Goal: Task Accomplishment & Management: Complete application form

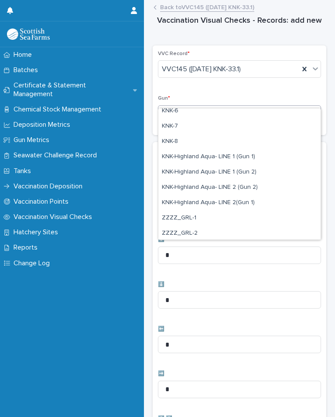
scroll to position [248, 0]
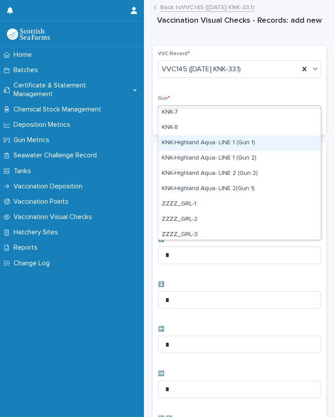
click at [246, 141] on div "KNK-Highland Aqua- LINE 1 (Gun 1)" at bounding box center [240, 142] width 163 height 15
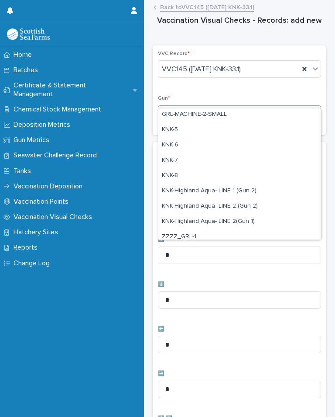
scroll to position [193, 0]
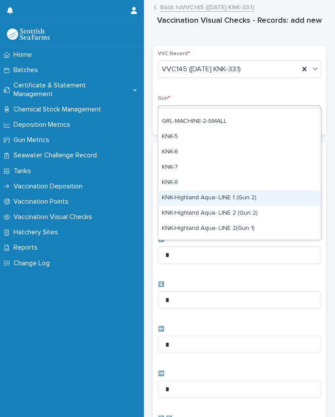
click at [238, 198] on div "KNK-Highland Aqua- LINE 1 (Gun 2)" at bounding box center [240, 197] width 163 height 15
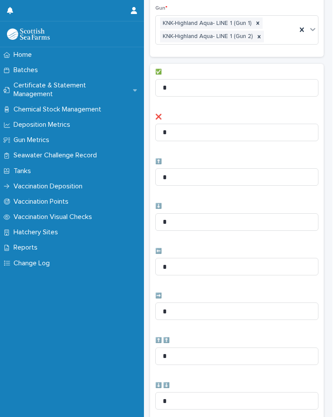
scroll to position [91, 0]
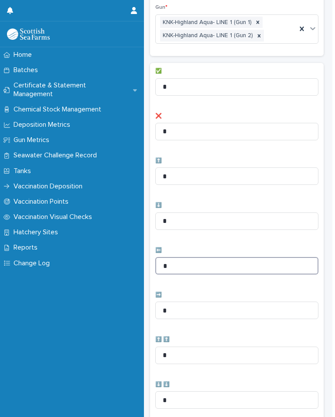
click at [206, 257] on input "*" at bounding box center [237, 265] width 163 height 17
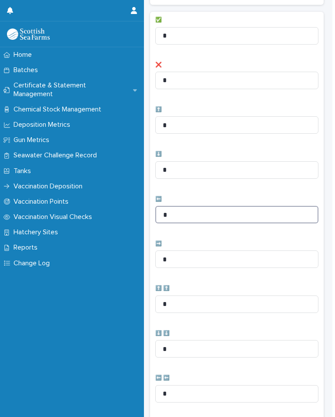
scroll to position [143, 0]
type input "*"
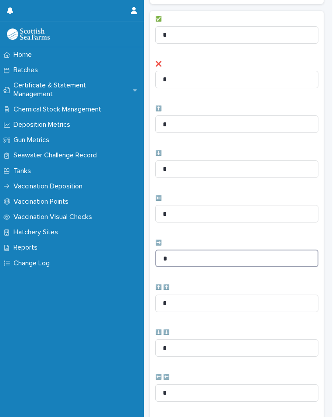
click at [203, 249] on input "*" at bounding box center [237, 257] width 163 height 17
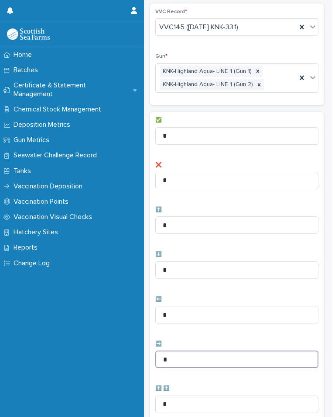
scroll to position [23, 0]
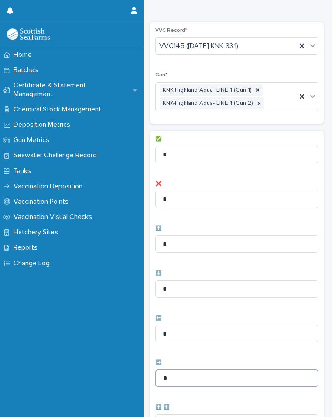
type input "*"
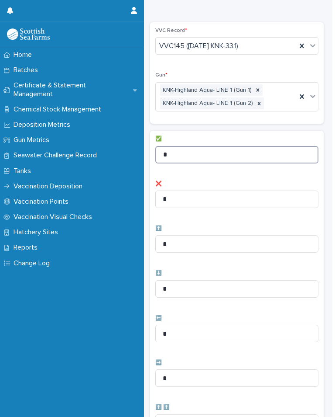
click at [218, 146] on input "*" at bounding box center [237, 154] width 163 height 17
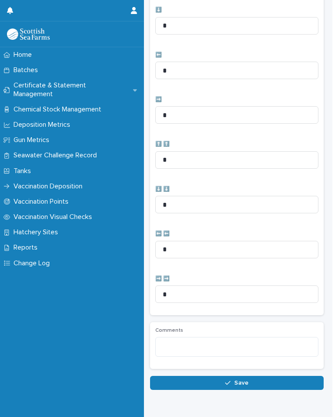
scroll to position [286, 0]
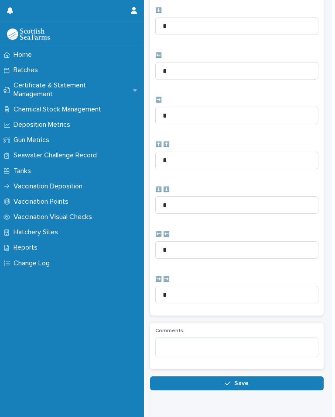
type input "**"
click at [255, 376] on button "Save" at bounding box center [237, 383] width 174 height 14
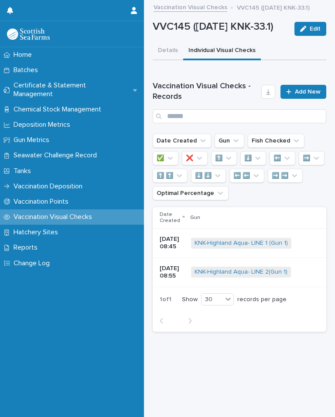
scroll to position [0, 0]
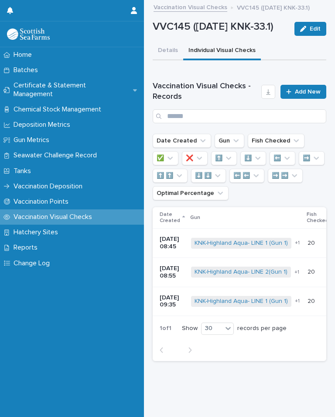
click at [305, 90] on span "Add New" at bounding box center [308, 92] width 26 height 6
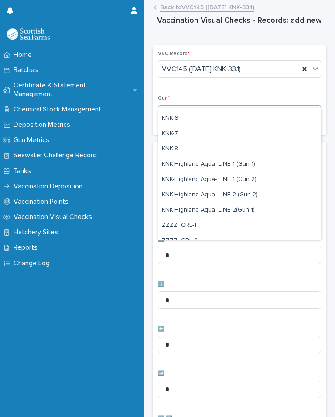
scroll to position [235, 0]
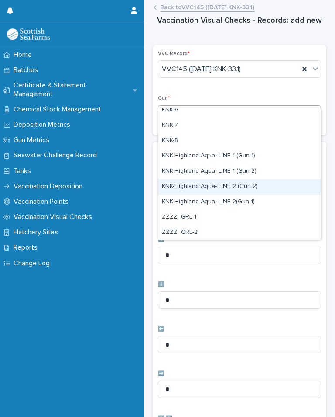
click at [246, 186] on div "KNK-Highland Aqua- LINE 2 (Gun 2)" at bounding box center [240, 186] width 163 height 15
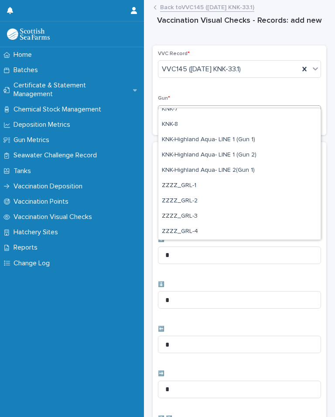
scroll to position [251, 0]
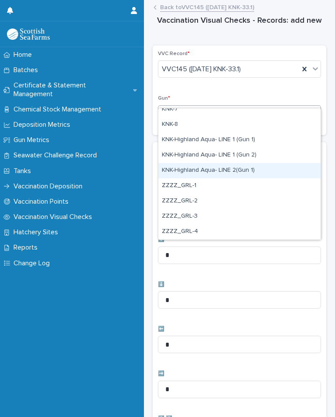
click at [230, 169] on div "KNK-Highland Aqua- LINE 2(Gun 1)" at bounding box center [240, 170] width 163 height 15
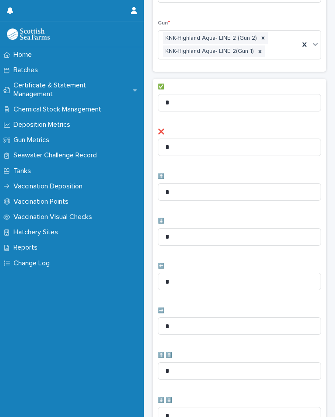
scroll to position [77, 0]
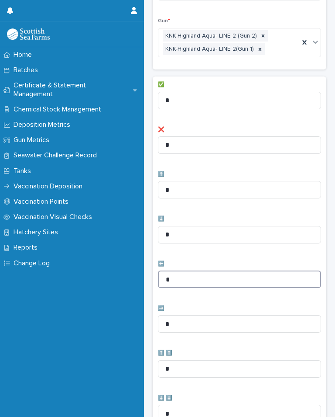
click at [212, 270] on input "*" at bounding box center [239, 278] width 163 height 17
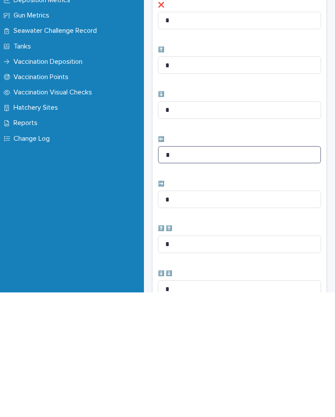
click at [219, 270] on input "*" at bounding box center [239, 278] width 163 height 17
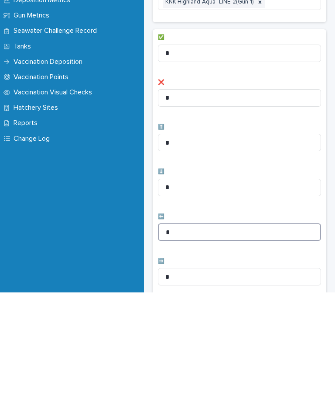
scroll to position [0, 0]
type input "*"
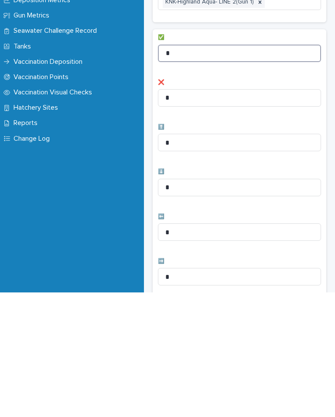
click at [222, 169] on input "*" at bounding box center [239, 177] width 163 height 17
click at [228, 169] on input "*" at bounding box center [239, 177] width 163 height 17
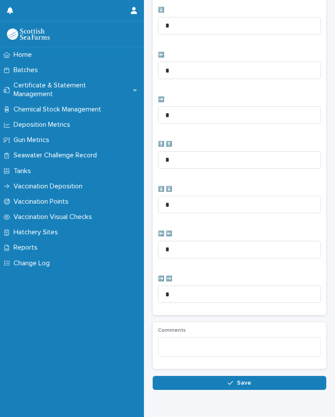
scroll to position [286, 0]
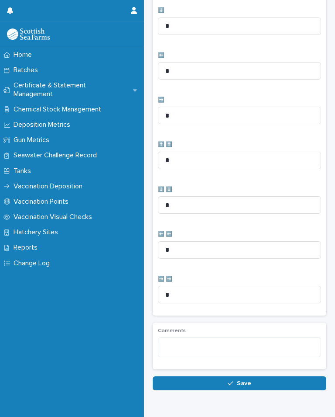
type input "**"
click at [261, 376] on button "Save" at bounding box center [240, 383] width 174 height 14
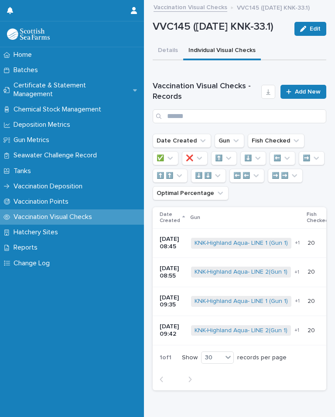
click at [65, 182] on p "Vaccination Deposition" at bounding box center [50, 186] width 80 height 8
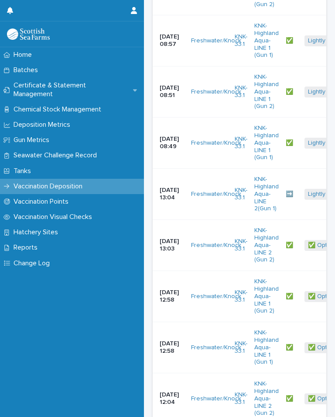
scroll to position [687, 0]
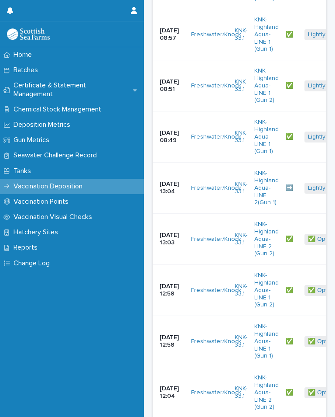
click at [317, 65] on td "Lightly Visceral Fat + 0" at bounding box center [322, 85] width 43 height 51
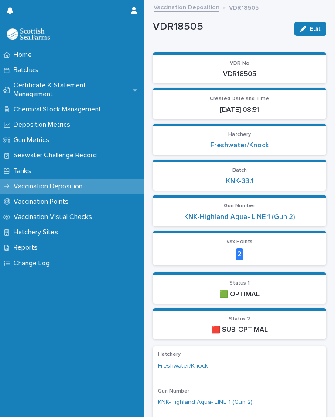
click at [209, 44] on div "Loading... Saving… Loading... Saving… Loading... Saving… VDR No VDR18505 Create…" at bounding box center [240, 398] width 174 height 708
click at [239, 24] on div "VDR18505 Edit" at bounding box center [240, 29] width 174 height 26
click at [79, 179] on div "Vaccination Deposition" at bounding box center [72, 186] width 144 height 15
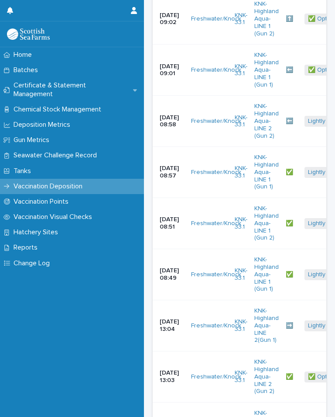
scroll to position [549, 0]
click at [268, 154] on link "KNK-Highland Aqua- LINE 1 (Gun 1)" at bounding box center [267, 172] width 24 height 37
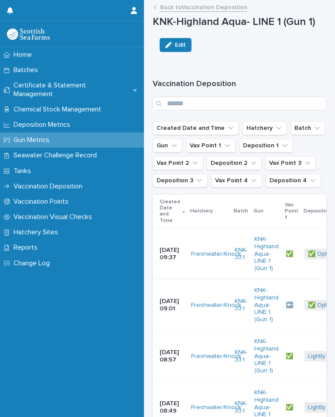
click at [82, 182] on p "Vaccination Deposition" at bounding box center [50, 186] width 80 height 8
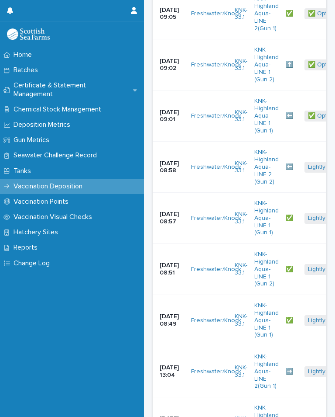
scroll to position [502, 0]
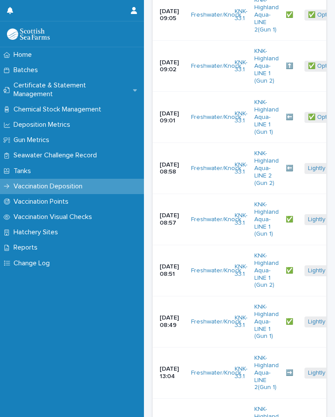
click at [294, 216] on link "✅" at bounding box center [289, 219] width 7 height 7
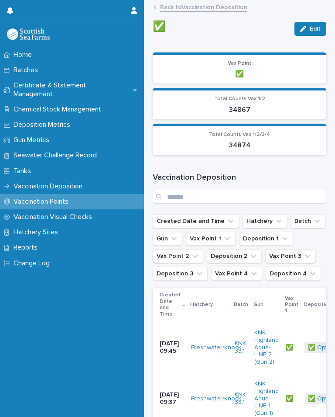
click at [80, 213] on p "Vaccination Visual Checks" at bounding box center [54, 217] width 89 height 8
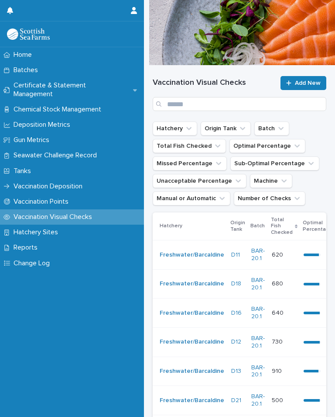
click at [272, 121] on button "Batch" at bounding box center [272, 128] width 35 height 14
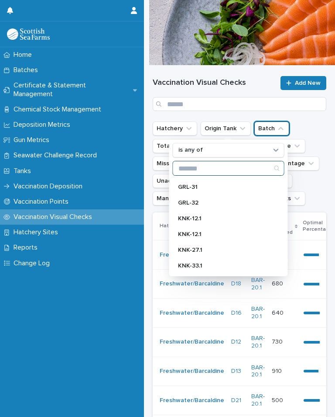
scroll to position [313, 0]
click at [214, 263] on p "KNK-33.1" at bounding box center [224, 266] width 93 height 6
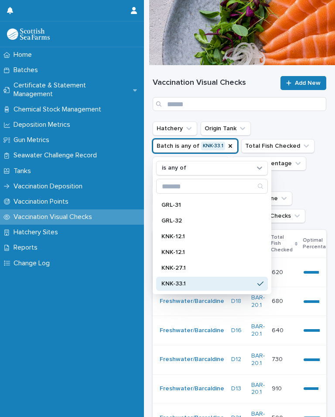
click at [212, 265] on p "KNK-27.1" at bounding box center [208, 268] width 93 height 6
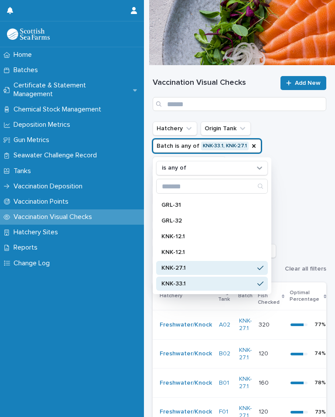
click at [253, 265] on p "KNK-27.1" at bounding box center [208, 268] width 93 height 6
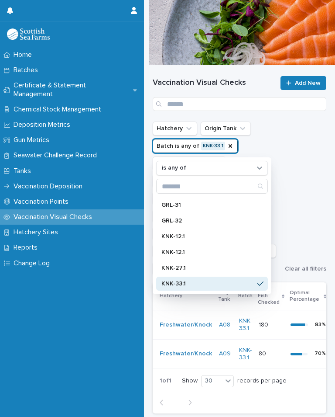
click at [317, 167] on div "Hatchery Origin Tank Batch is any of KNK-33.1 is any of BAR-13 BAR-14.1 BAR-14.…" at bounding box center [240, 198] width 174 height 154
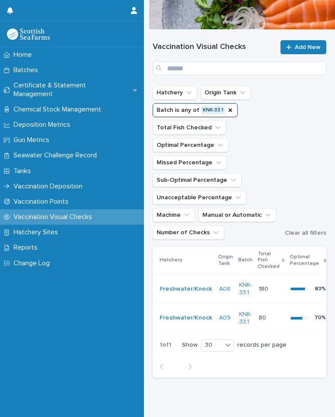
scroll to position [35, 0]
click at [230, 107] on icon "Batch" at bounding box center [230, 110] width 7 height 7
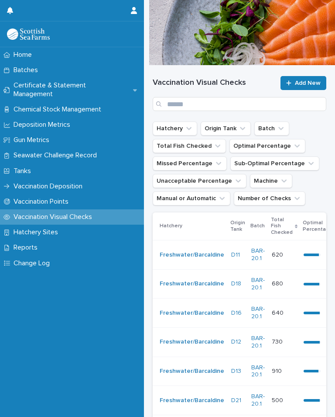
click at [278, 124] on icon "Batch" at bounding box center [281, 128] width 9 height 9
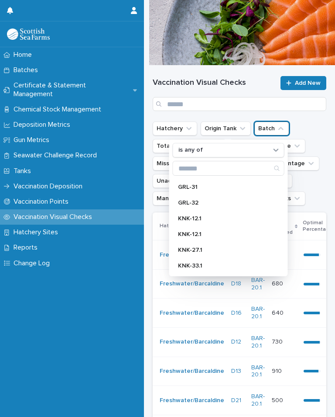
scroll to position [313, 0]
click at [199, 263] on p "KNK-33.1" at bounding box center [224, 266] width 93 height 6
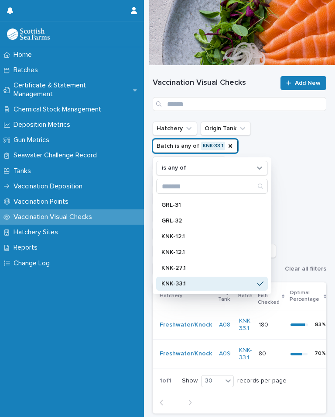
click at [308, 185] on div "Hatchery Origin Tank Batch is any of KNK-33.1 is any of BAR-13 BAR-14.1 BAR-14.…" at bounding box center [240, 198] width 174 height 154
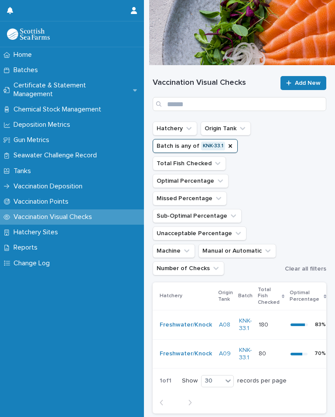
click at [232, 142] on icon "Batch" at bounding box center [230, 145] width 7 height 7
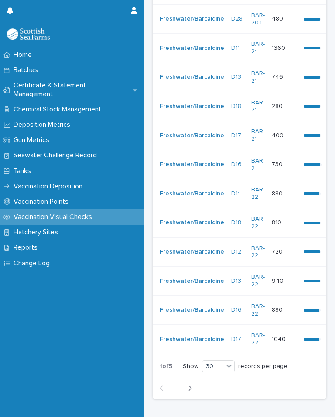
scroll to position [759, 0]
click at [190, 386] on icon "button" at bounding box center [190, 388] width 3 height 5
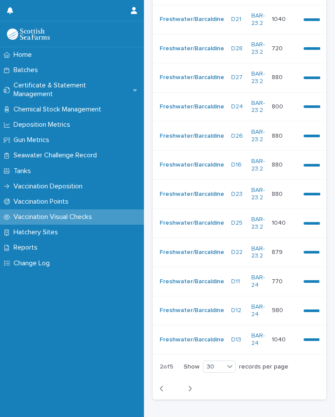
click at [193, 384] on button "Next" at bounding box center [187, 388] width 23 height 8
click at [194, 384] on button "Next" at bounding box center [187, 388] width 23 height 8
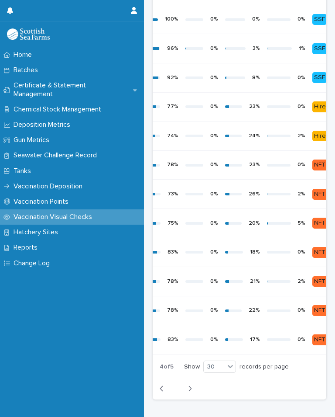
click at [195, 384] on button "Next" at bounding box center [187, 388] width 23 height 8
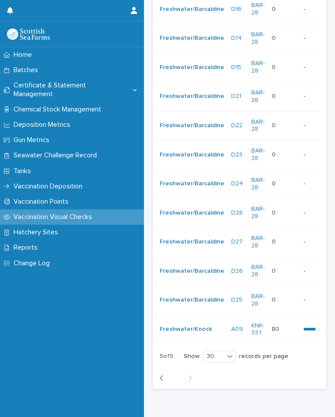
scroll to position [390, 0]
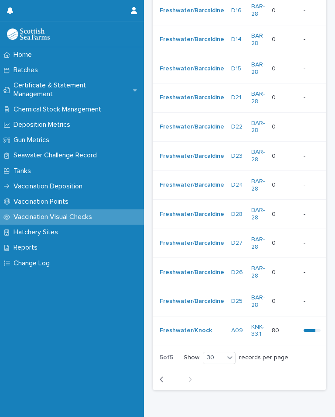
click at [314, 324] on div "70 %" at bounding box center [321, 330] width 35 height 13
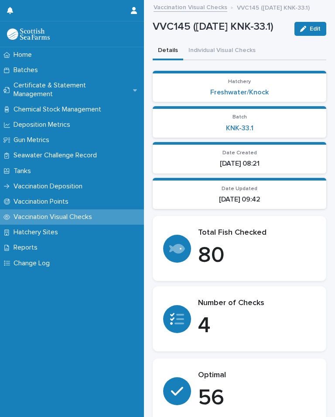
click at [227, 49] on button "Individual Visual Checks" at bounding box center [222, 51] width 78 height 18
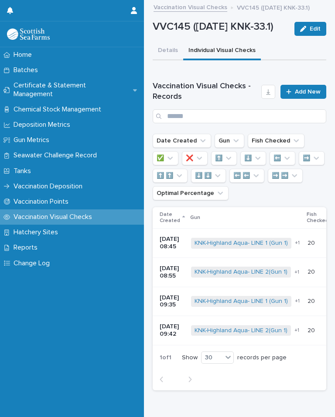
click at [310, 91] on span "Add New" at bounding box center [308, 92] width 26 height 6
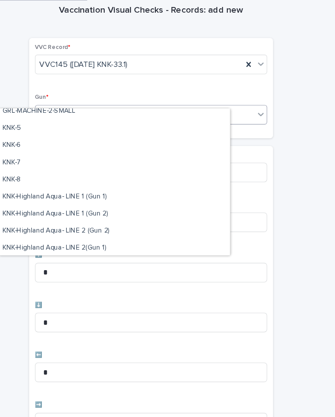
scroll to position [210, 0]
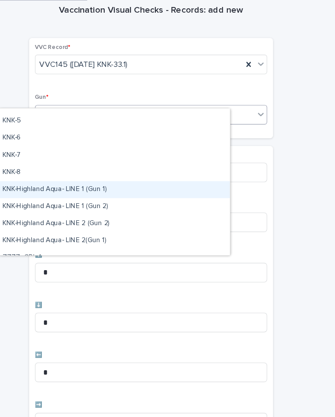
click at [107, 191] on div "KNK-Highland Aqua- LINE 1 (Gun 1)" at bounding box center [134, 198] width 207 height 15
click at [110, 191] on div "KNK-Highland Aqua- LINE 1 (Gun 2)" at bounding box center [134, 198] width 207 height 15
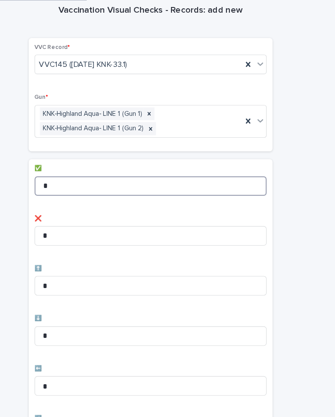
click at [128, 187] on input "*" at bounding box center [168, 195] width 208 height 17
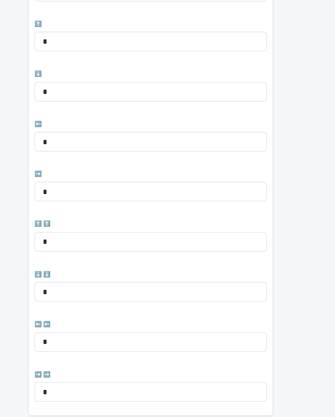
scroll to position [225, 0]
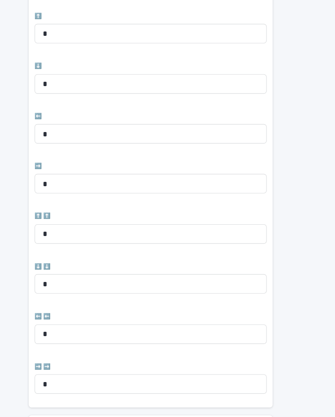
type input "**"
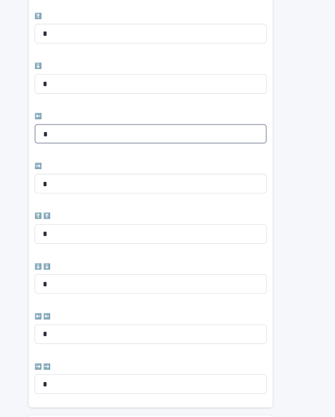
click at [110, 140] on input "*" at bounding box center [168, 148] width 208 height 17
type input "*"
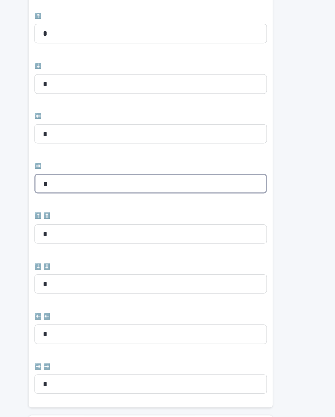
click at [86, 184] on input "*" at bounding box center [168, 192] width 208 height 17
type input "*"
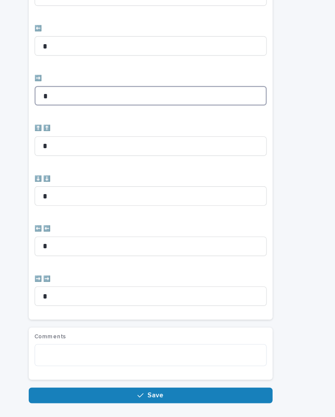
scroll to position [303, 0]
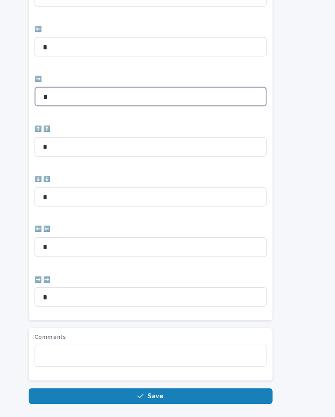
type input "*"
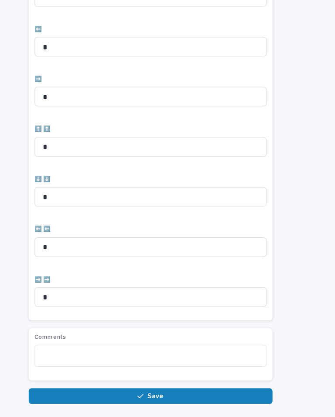
click at [194, 376] on button "Save" at bounding box center [168, 383] width 218 height 14
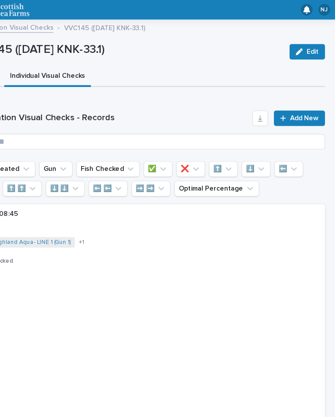
click at [295, 103] on span "Add New" at bounding box center [308, 106] width 26 height 6
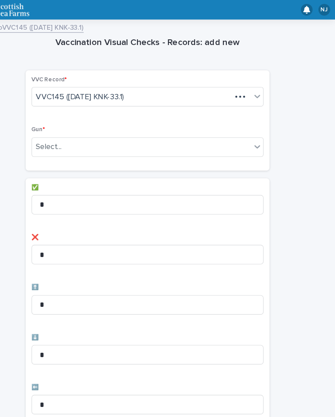
click at [300, 87] on div "Vaccination Visual Checks - Records: add new Loading... Saving… Loading... Savi…" at bounding box center [168, 352] width 318 height 659
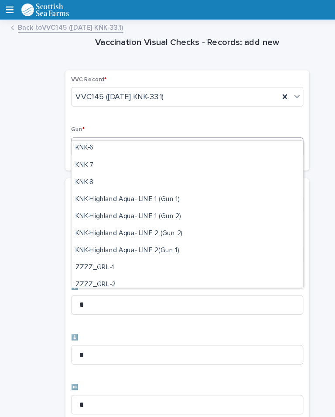
scroll to position [235, 0]
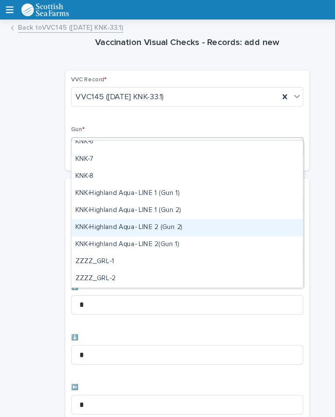
click at [144, 209] on div "KNK-Highland Aqua- LINE 2 (Gun 2)" at bounding box center [167, 203] width 207 height 15
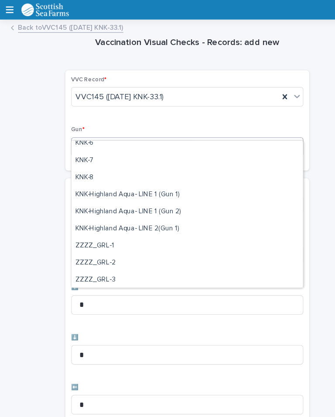
scroll to position [238, 0]
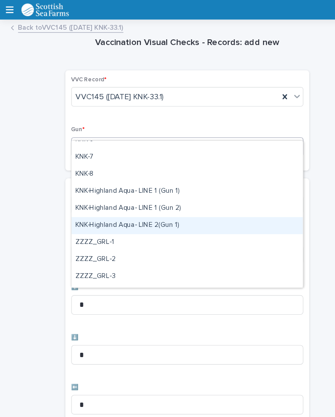
click at [146, 201] on div "KNK-Highland Aqua- LINE 2(Gun 1)" at bounding box center [167, 201] width 207 height 15
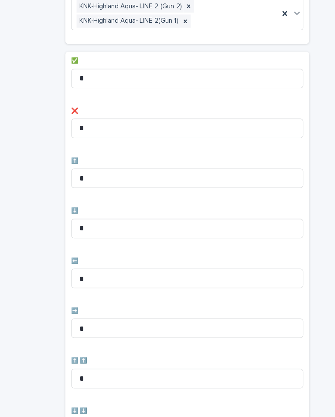
scroll to position [127, 0]
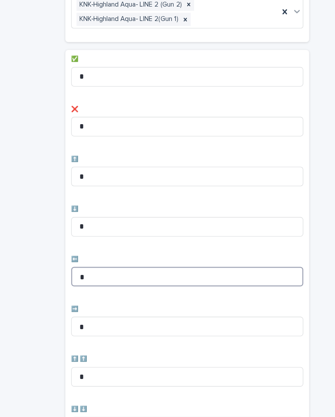
click at [111, 239] on input "*" at bounding box center [168, 247] width 208 height 17
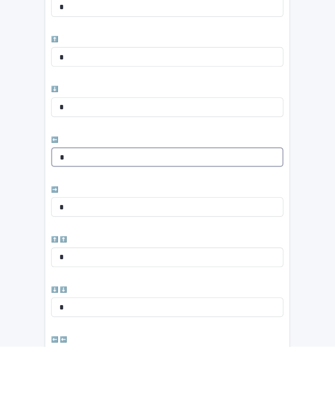
type input "*"
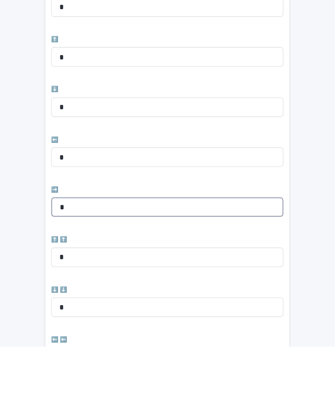
click at [87, 283] on input "*" at bounding box center [168, 291] width 208 height 17
click at [104, 283] on input "*" at bounding box center [168, 291] width 208 height 17
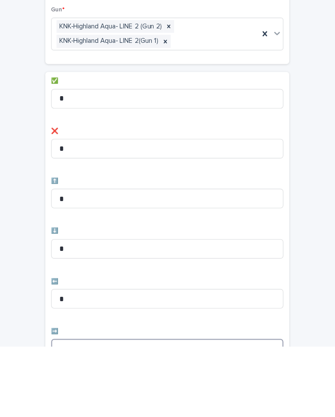
scroll to position [0, 0]
type input "*"
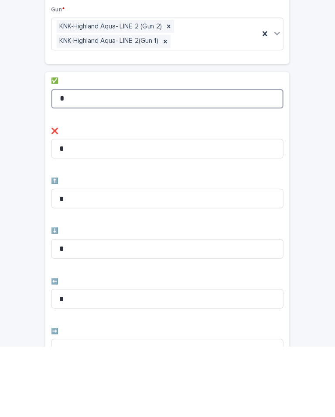
click at [109, 187] on input "*" at bounding box center [168, 195] width 208 height 17
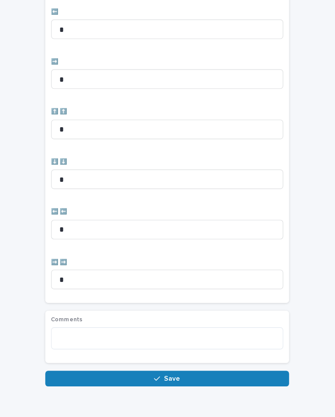
scroll to position [303, 0]
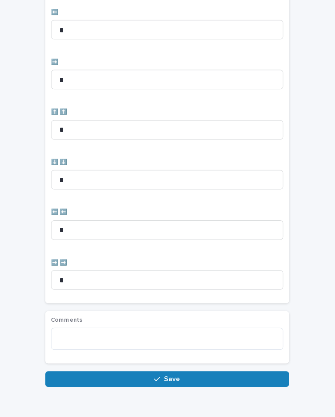
type input "**"
click at [170, 376] on button "Save" at bounding box center [168, 383] width 218 height 14
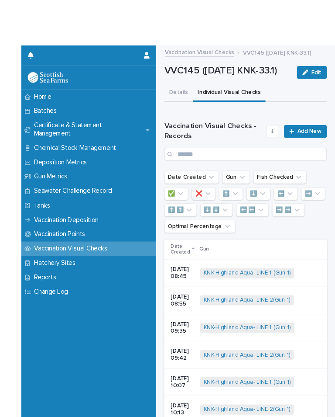
click at [153, 52] on button "Details" at bounding box center [168, 51] width 31 height 18
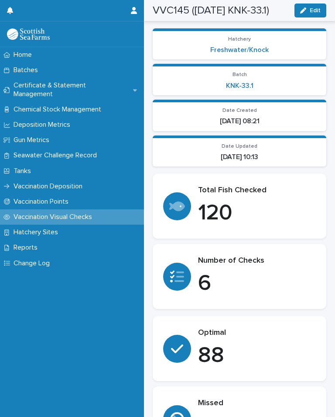
scroll to position [39, 0]
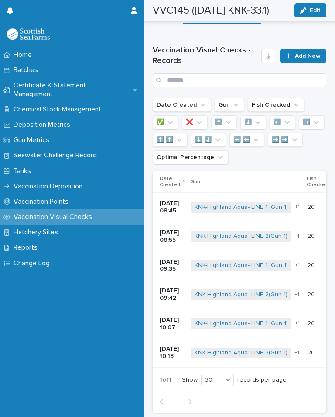
scroll to position [33, 0]
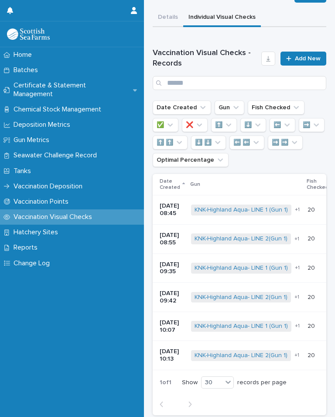
click at [309, 54] on link "Add New" at bounding box center [304, 59] width 46 height 14
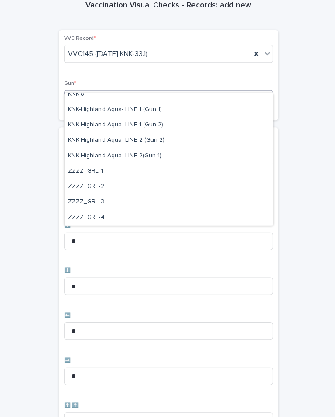
scroll to position [266, 0]
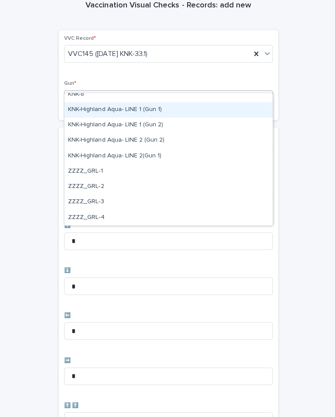
click at [165, 110] on div "KNK-Highland Aqua- LINE 1 (Gun 1)" at bounding box center [167, 108] width 207 height 15
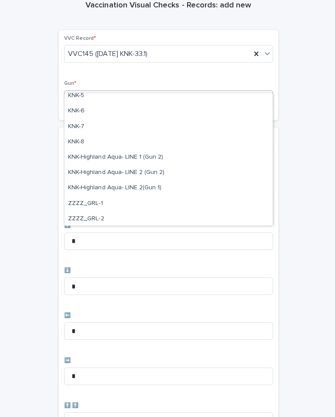
scroll to position [220, 0]
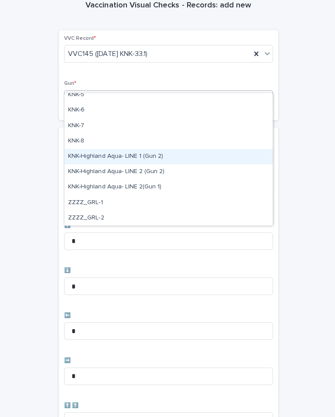
click at [183, 157] on div "KNK-Highland Aqua- LINE 1 (Gun 2)" at bounding box center [167, 155] width 207 height 15
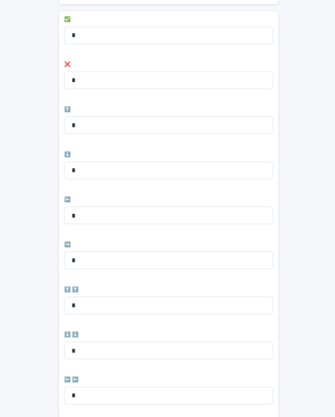
scroll to position [165, 0]
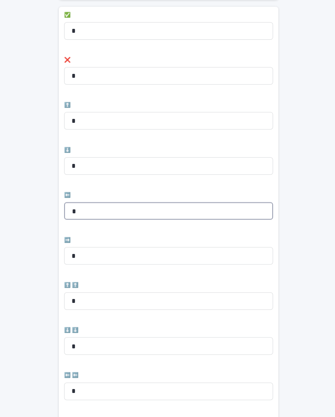
click at [124, 201] on input "*" at bounding box center [168, 209] width 208 height 17
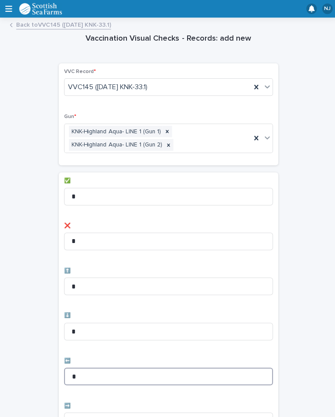
scroll to position [0, 0]
type input "*"
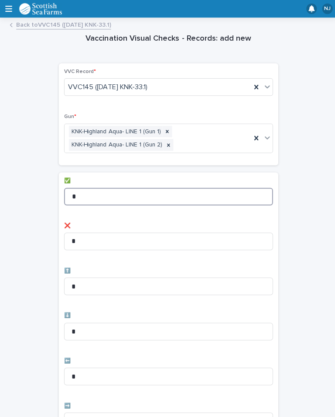
click at [142, 187] on input "*" at bounding box center [168, 195] width 208 height 17
click at [169, 187] on input "*" at bounding box center [168, 195] width 208 height 17
click at [178, 187] on input "*" at bounding box center [168, 195] width 208 height 17
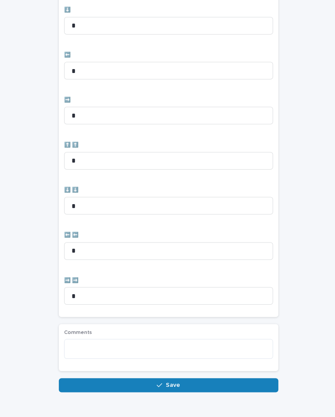
scroll to position [303, 0]
type input "**"
click at [175, 380] on span "Save" at bounding box center [172, 383] width 14 height 6
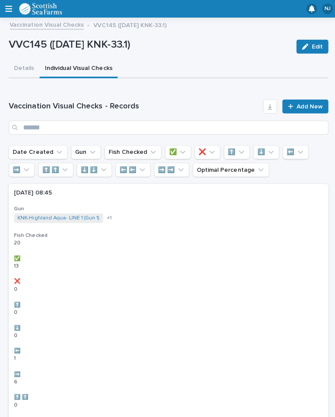
click at [310, 103] on span "Add New" at bounding box center [308, 106] width 26 height 6
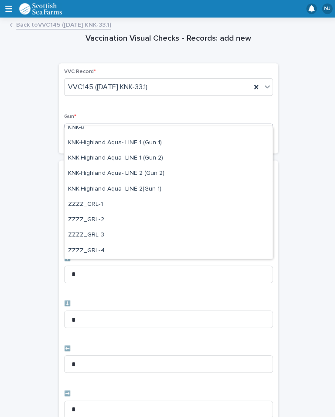
scroll to position [266, 0]
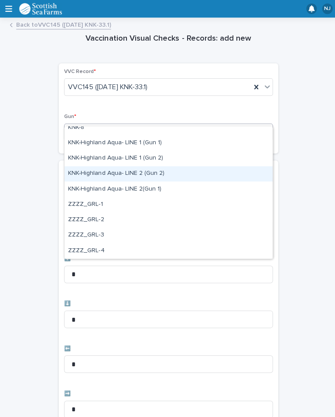
click at [168, 175] on div "KNK-Highland Aqua- LINE 2 (Gun 2)" at bounding box center [167, 172] width 207 height 15
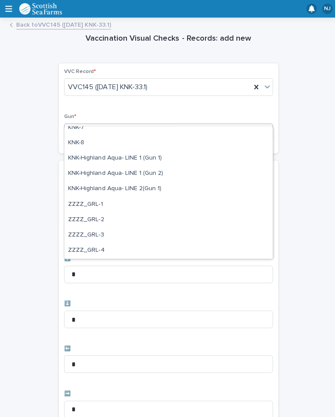
scroll to position [251, 0]
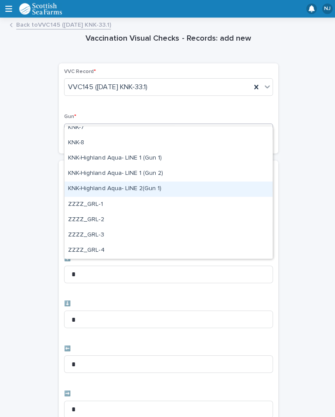
click at [160, 190] on div "KNK-Highland Aqua- LINE 2(Gun 1)" at bounding box center [167, 187] width 207 height 15
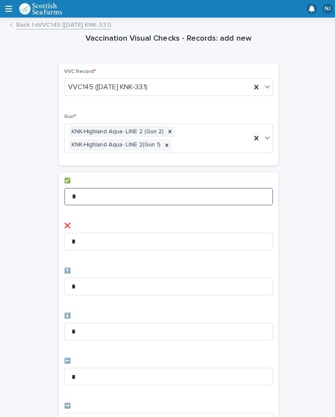
click at [145, 187] on input "*" at bounding box center [168, 195] width 208 height 17
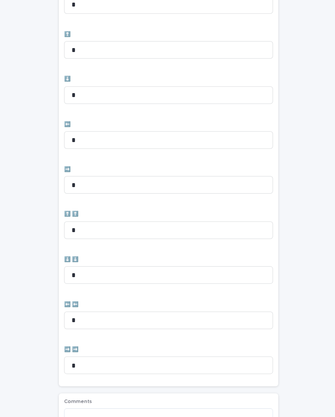
scroll to position [243, 0]
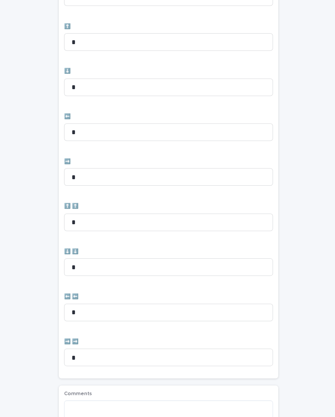
type input "**"
click at [130, 167] on input "*" at bounding box center [168, 175] width 208 height 17
type input "*"
click at [118, 122] on input "*" at bounding box center [168, 130] width 208 height 17
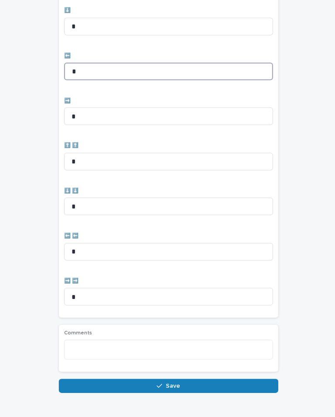
scroll to position [303, 0]
type input "*"
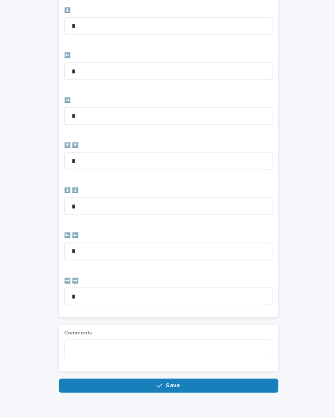
click at [206, 376] on button "Save" at bounding box center [168, 383] width 218 height 14
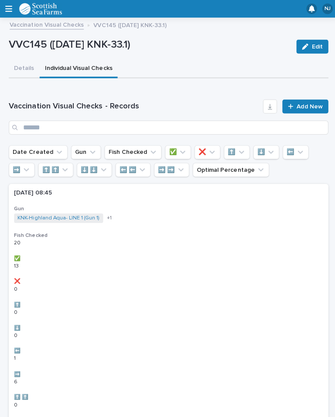
click at [7, 10] on icon "button" at bounding box center [8, 9] width 7 height 8
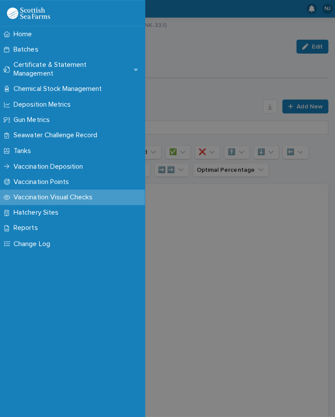
click at [87, 161] on p "Vaccination Deposition" at bounding box center [50, 165] width 80 height 8
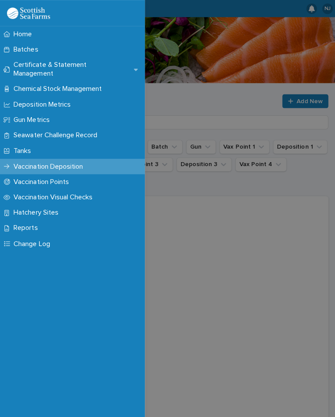
click at [240, 93] on div "Home Batches Certificate & Statement Management Chemical Stock Management Depos…" at bounding box center [167, 208] width 335 height 417
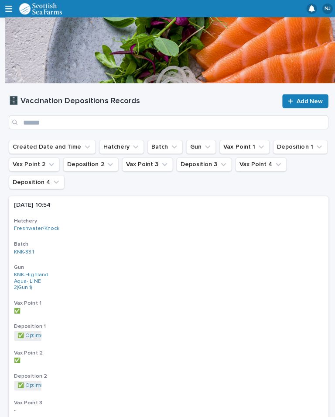
click at [11, 10] on icon "button" at bounding box center [8, 9] width 7 height 8
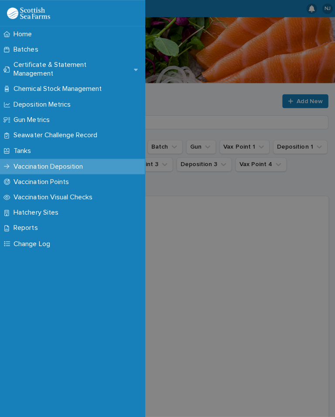
click at [99, 192] on p "Vaccination Visual Checks" at bounding box center [54, 196] width 89 height 8
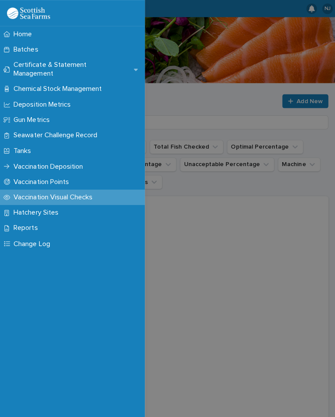
click at [235, 89] on div "Home Batches Certificate & Statement Management Chemical Stock Management Depos…" at bounding box center [167, 208] width 335 height 417
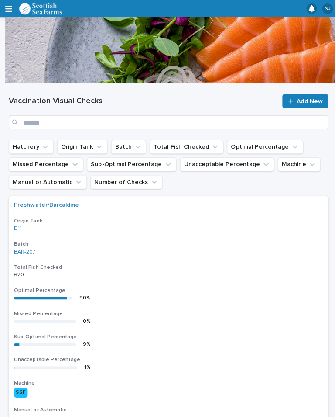
click at [131, 142] on button "Batch" at bounding box center [128, 146] width 35 height 14
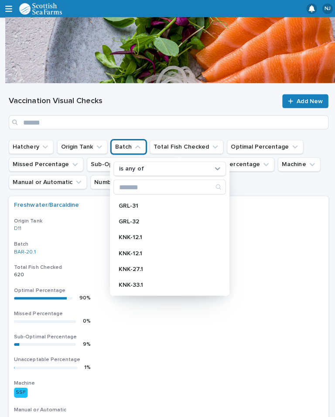
scroll to position [313, 0]
click at [161, 282] on p "KNK-33.1" at bounding box center [164, 283] width 93 height 6
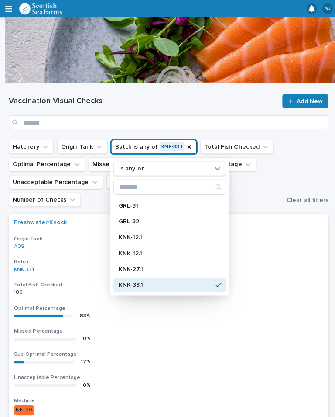
click at [258, 187] on ul "Hatchery Origin Tank Batch is any of KNK-33.1 is any of BAR-13 BAR-14.1 BAR-14.…" at bounding box center [145, 172] width 277 height 70
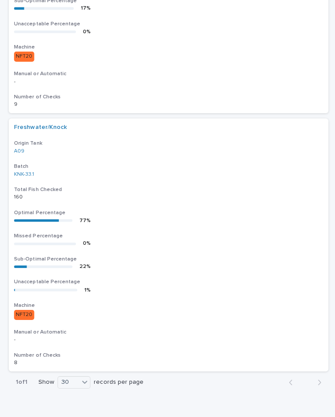
scroll to position [351, 0]
click at [181, 193] on p "160 160" at bounding box center [168, 196] width 308 height 6
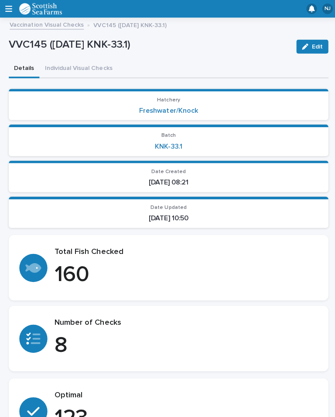
click at [82, 66] on button "Individual Visual Checks" at bounding box center [78, 68] width 78 height 18
